Goal: Information Seeking & Learning: Learn about a topic

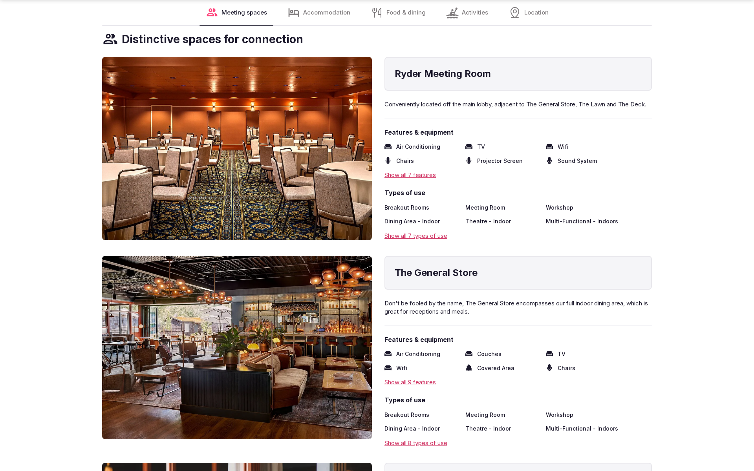
scroll to position [1742, 0]
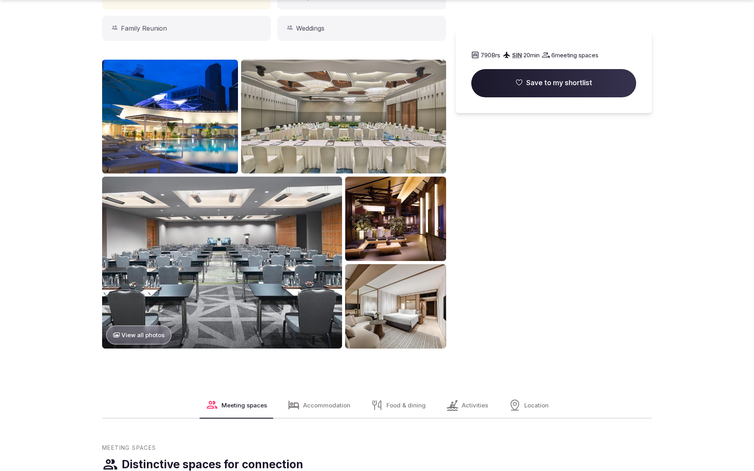
scroll to position [880, 0]
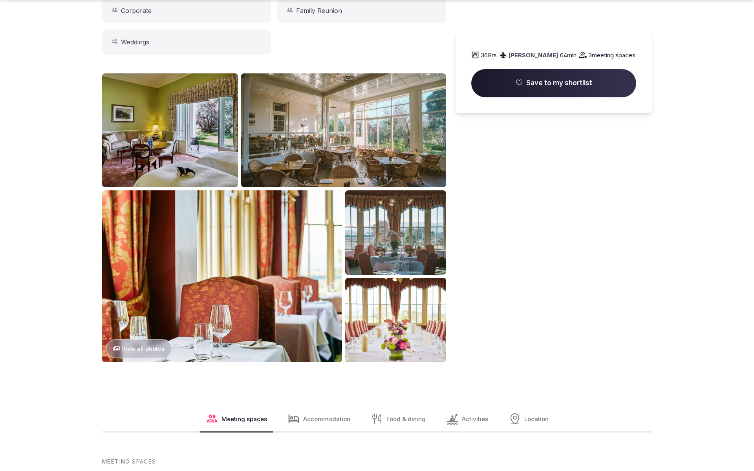
scroll to position [863, 0]
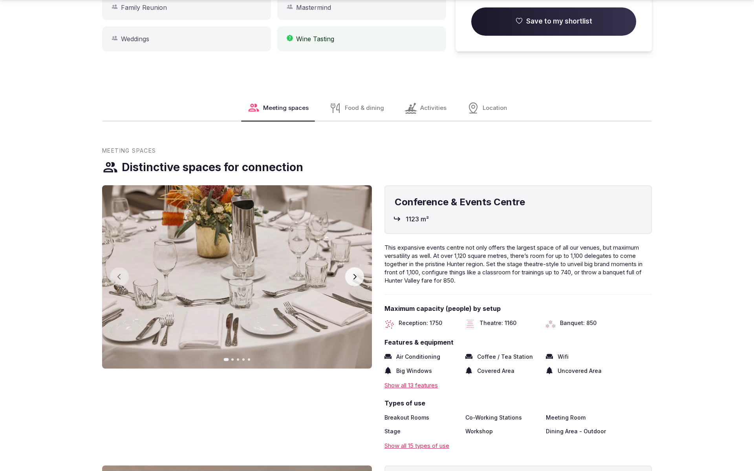
scroll to position [862, 0]
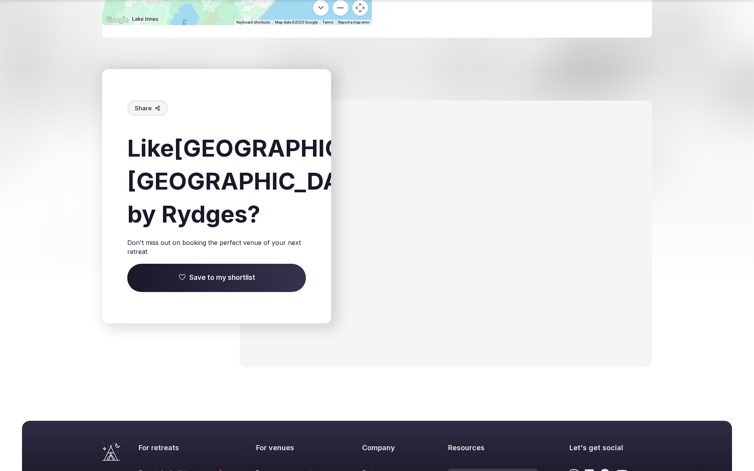
scroll to position [1165, 0]
